Goal: Task Accomplishment & Management: Manage account settings

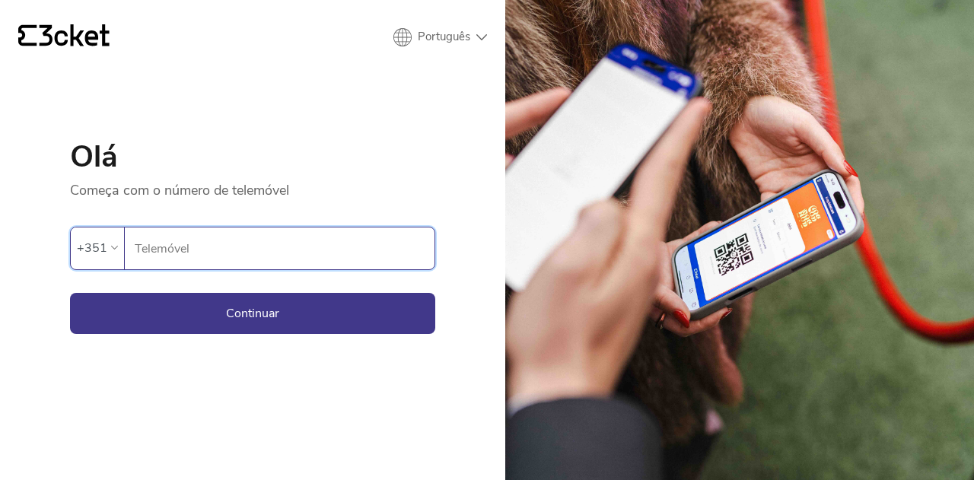
click at [326, 253] on input "Telemóvel" at bounding box center [284, 249] width 301 height 42
type input "925748595"
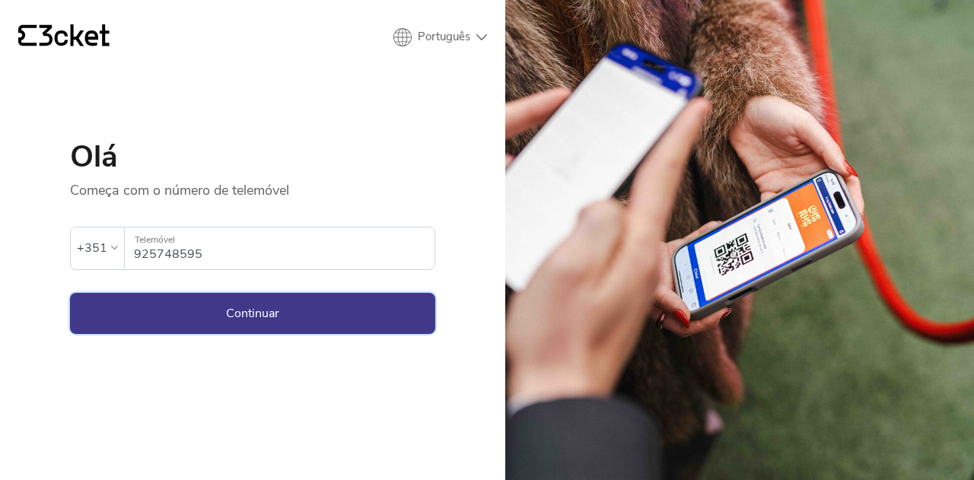
click at [320, 315] on button "Continuar" at bounding box center [252, 313] width 365 height 41
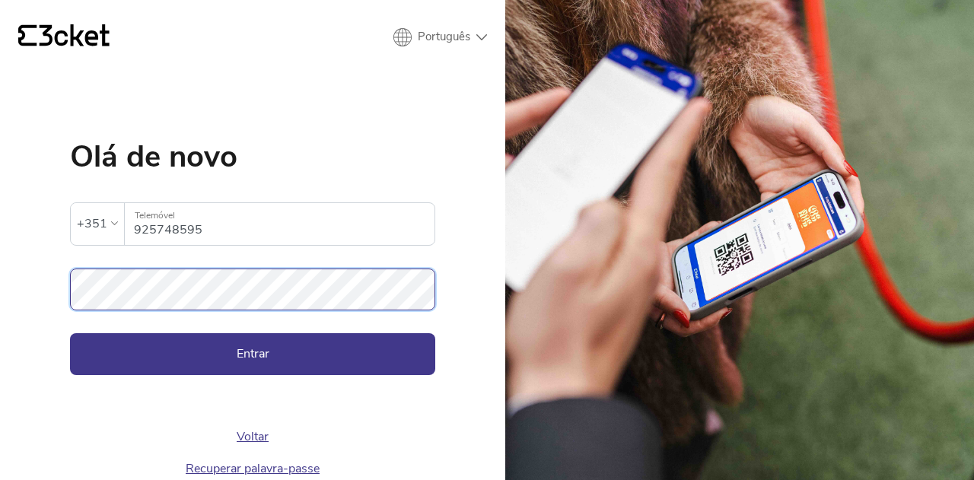
click at [70, 333] on button "Entrar" at bounding box center [252, 353] width 365 height 41
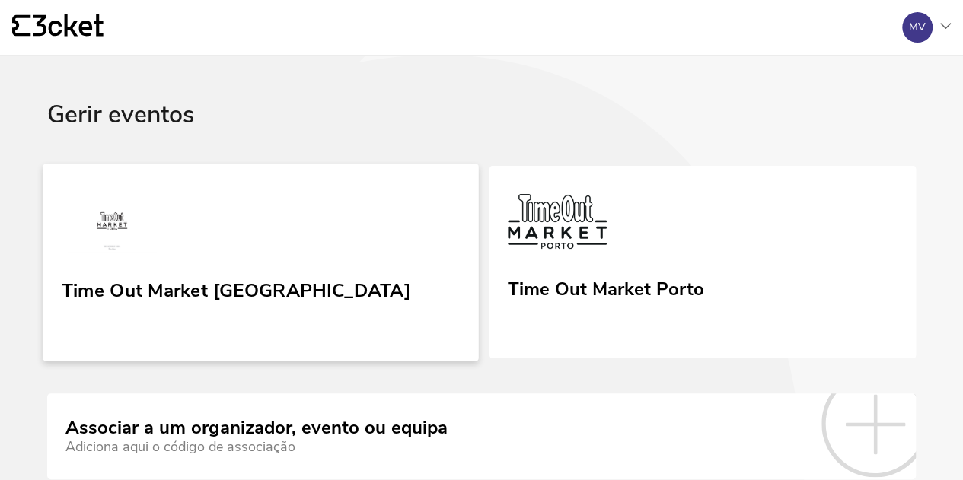
click at [148, 288] on div "Time Out Market [GEOGRAPHIC_DATA]" at bounding box center [236, 287] width 349 height 27
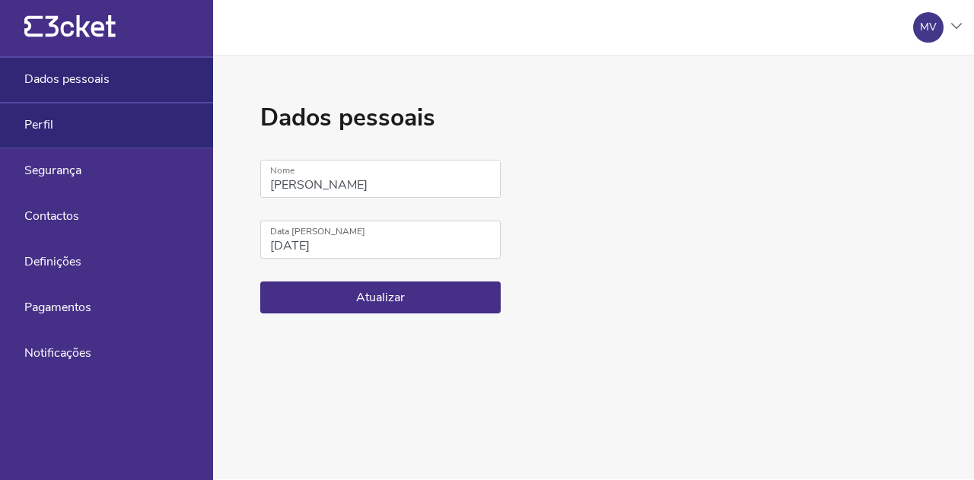
click at [58, 124] on div "Perfil" at bounding box center [106, 126] width 213 height 46
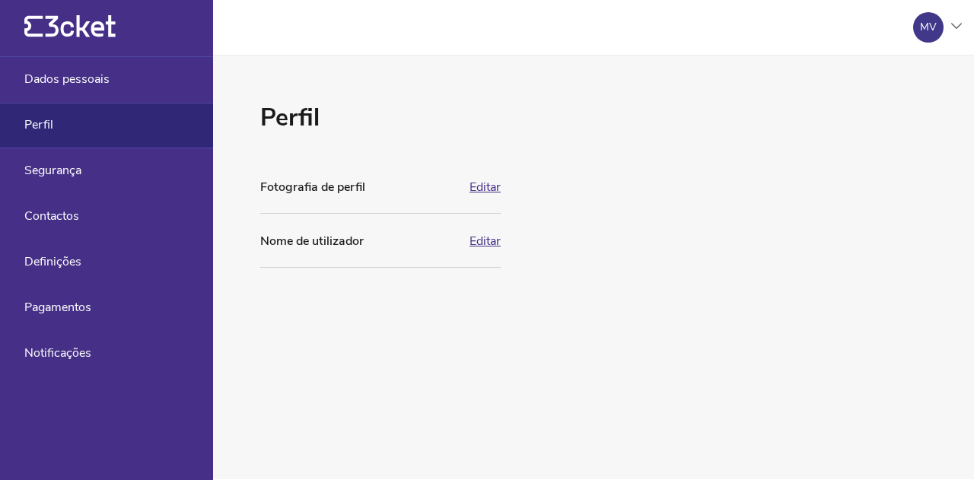
click at [499, 186] on button "Editar" at bounding box center [485, 187] width 31 height 14
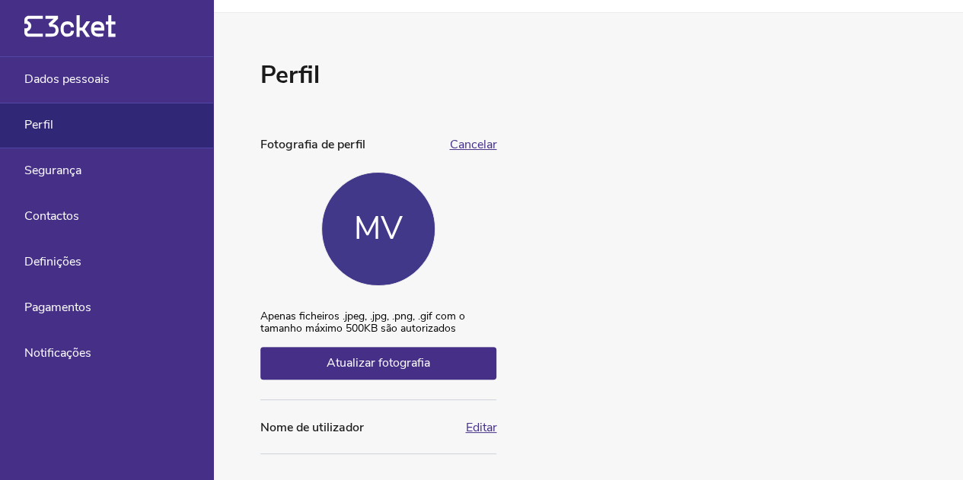
scroll to position [61, 0]
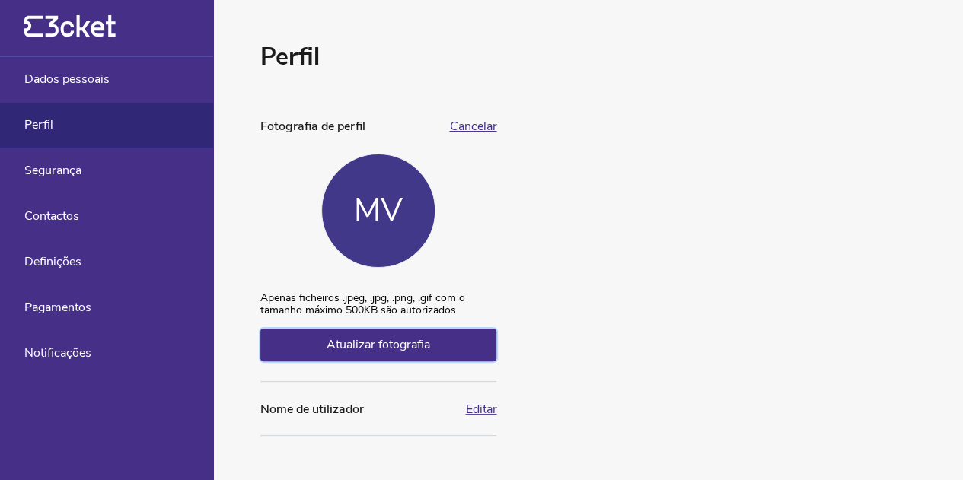
click at [416, 343] on span "Atualizar fotografia" at bounding box center [378, 344] width 104 height 17
click at [260, 292] on input "Atualizar fotografia" at bounding box center [260, 291] width 1 height 1
type input "C:\fakepath\Screenshot_20240318_092726_Facebook.jpg"
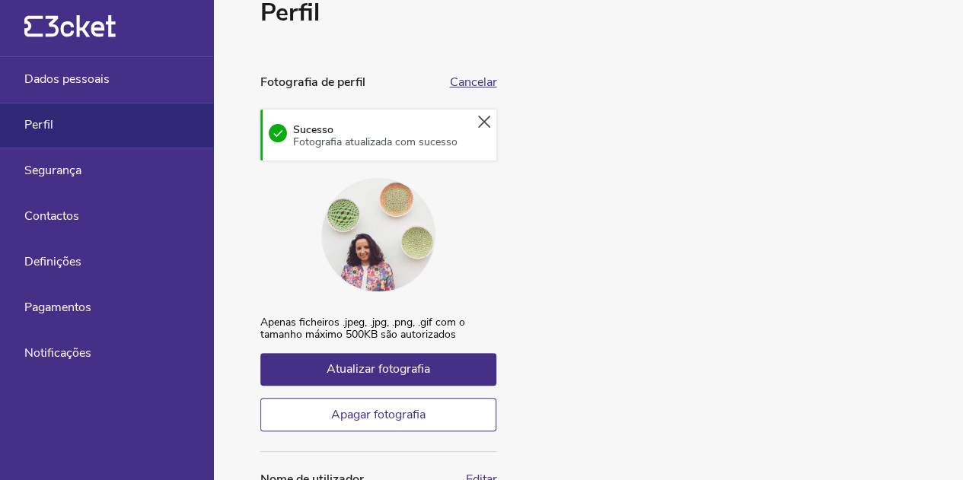
scroll to position [175, 0]
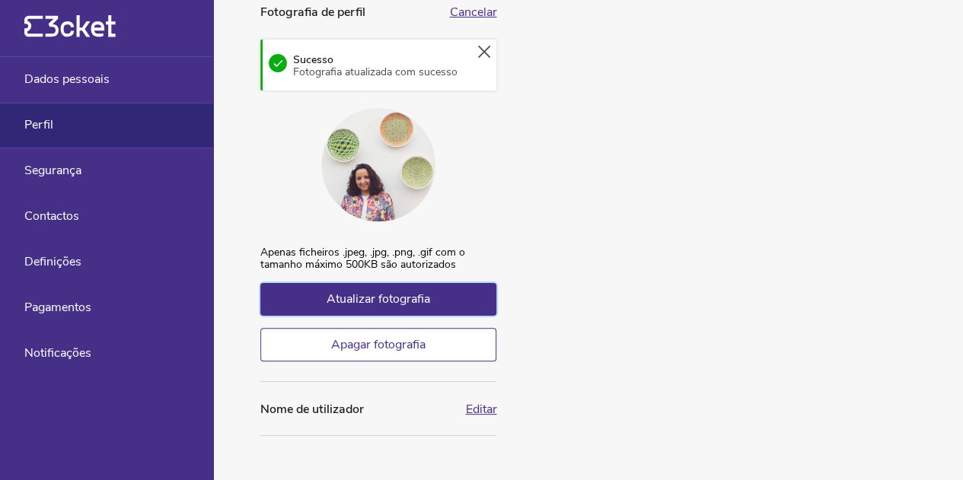
click at [479, 307] on label "Atualizar fotografia" at bounding box center [378, 299] width 236 height 32
click at [260, 247] on input "Atualizar fotografia" at bounding box center [260, 246] width 1 height 1
click at [481, 398] on div "Perfil Fotografia de perfil Cancelar Sucesso Fotografia atualizada com sucesso …" at bounding box center [378, 181] width 236 height 510
click at [481, 403] on button "Editar" at bounding box center [480, 410] width 31 height 14
click at [478, 409] on button "Cancelar" at bounding box center [472, 410] width 47 height 14
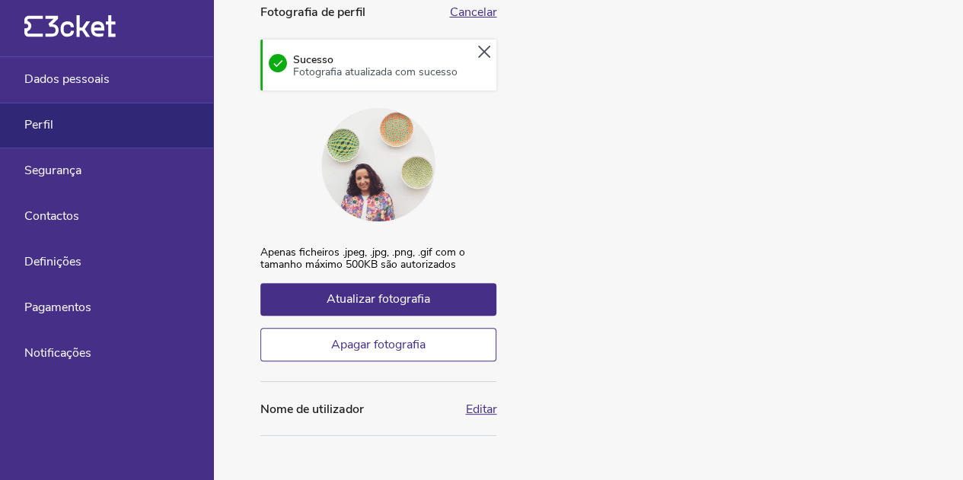
click at [476, 409] on button "Editar" at bounding box center [480, 410] width 31 height 14
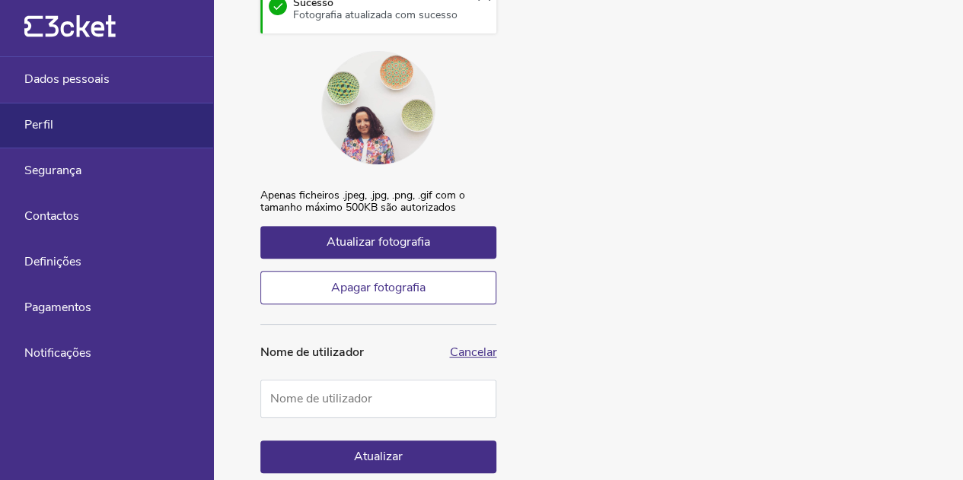
scroll to position [277, 0]
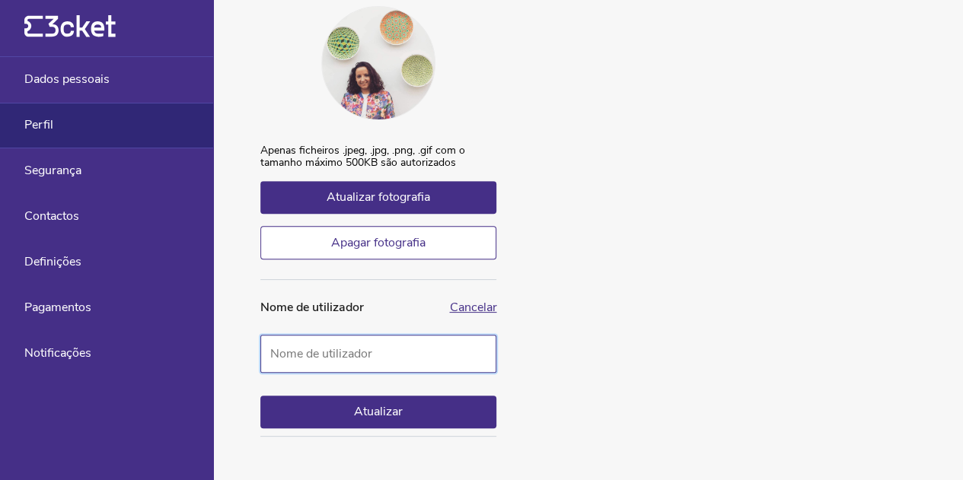
click at [368, 357] on input "Nome de utilizador" at bounding box center [378, 354] width 236 height 38
type input "Mariana Vilela"
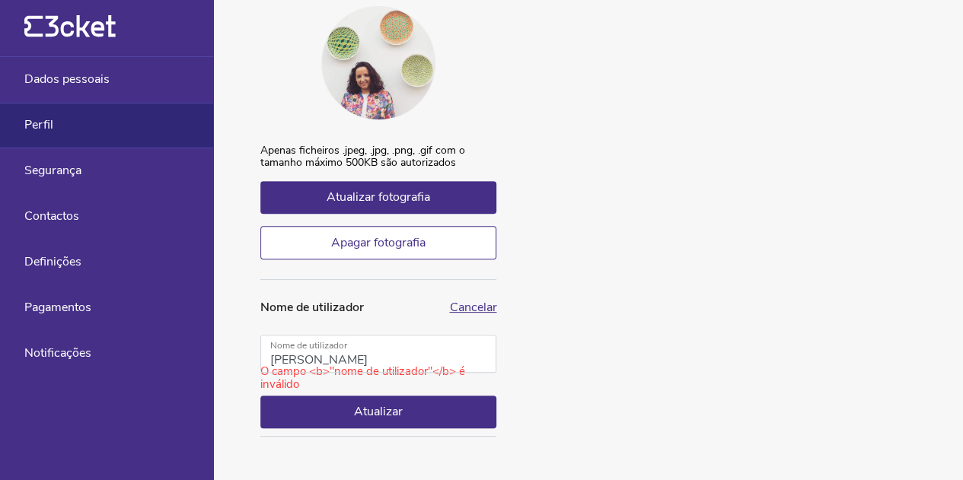
click at [531, 342] on div "Perfil Fotografia de perfil Cancelar Sucesso Fotografia atualizada com sucesso …" at bounding box center [588, 131] width 750 height 704
click at [409, 403] on button "Atualizar" at bounding box center [378, 412] width 236 height 32
click at [362, 412] on button "Atualizar" at bounding box center [378, 412] width 236 height 32
drag, startPoint x: 368, startPoint y: 361, endPoint x: 221, endPoint y: 366, distance: 147.0
click at [221, 366] on div "Perfil Fotografia de perfil Cancelar Sucesso Fotografia atualizada com sucesso …" at bounding box center [588, 131] width 750 height 704
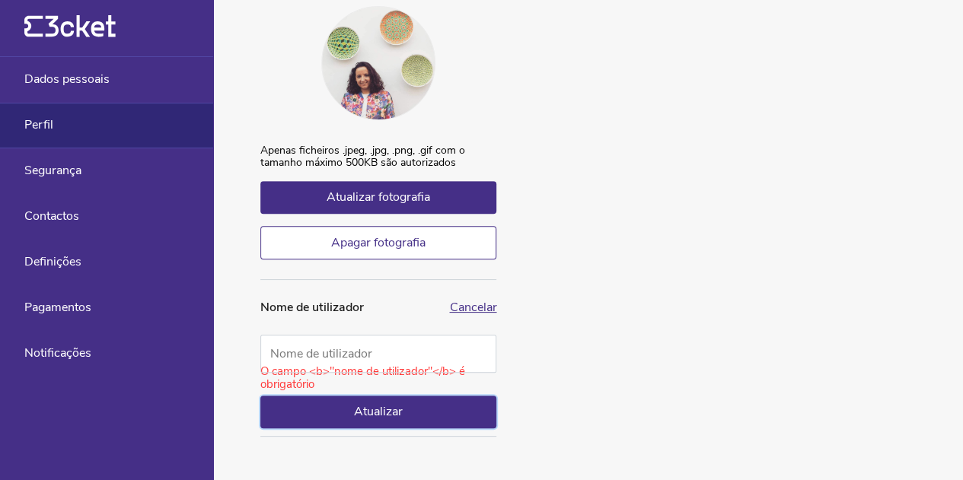
click at [356, 418] on button "Atualizar" at bounding box center [378, 412] width 236 height 32
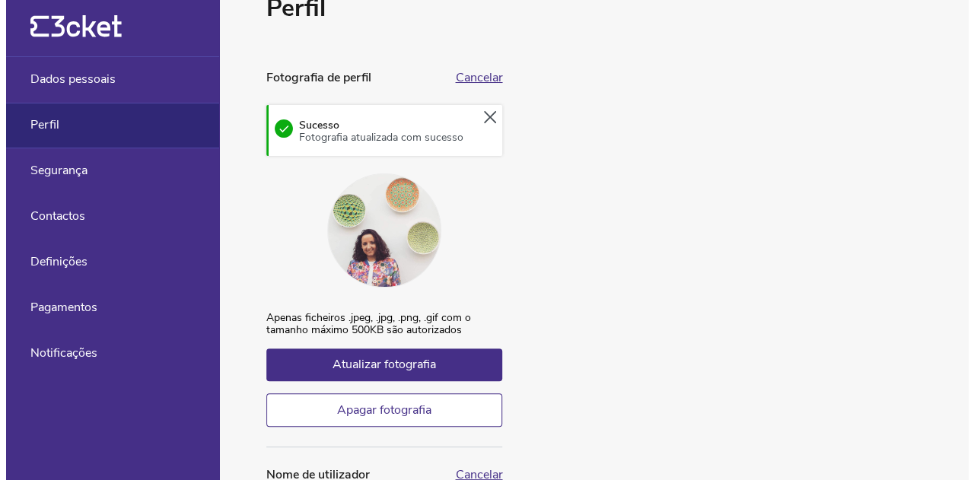
scroll to position [0, 0]
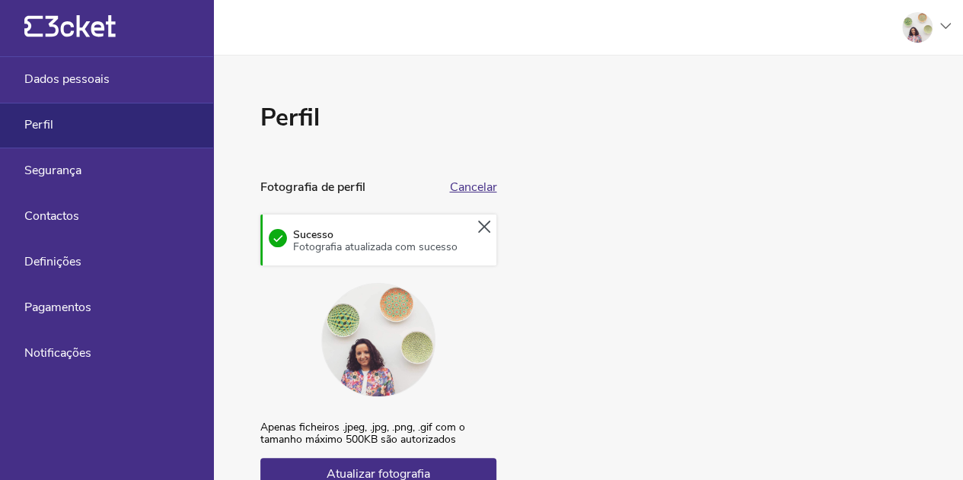
click at [928, 27] on div at bounding box center [917, 27] width 30 height 30
click at [867, 113] on div "Gerir eventos" at bounding box center [877, 110] width 136 height 37
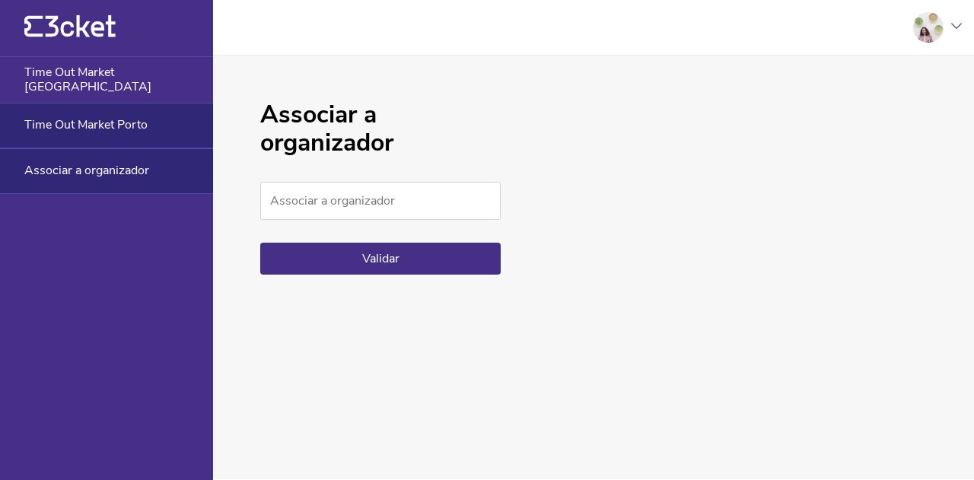
click at [85, 127] on span "Time Out Market Porto" at bounding box center [85, 125] width 123 height 14
